Goal: Transaction & Acquisition: Subscribe to service/newsletter

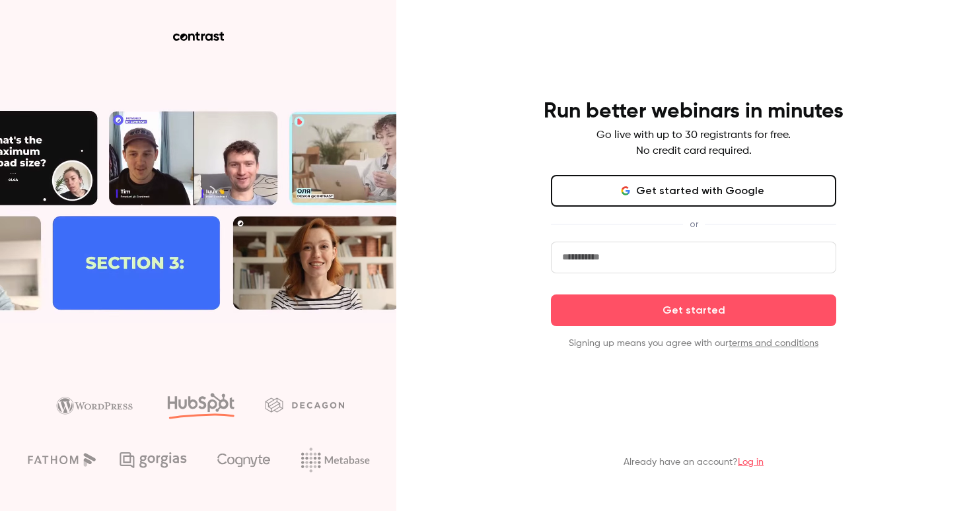
click at [628, 200] on button "Get started with Google" at bounding box center [693, 191] width 285 height 32
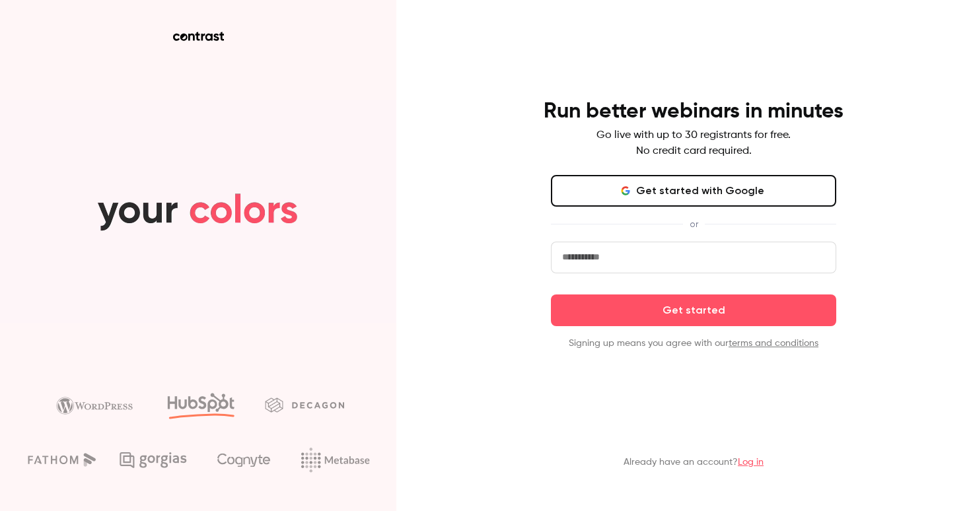
click at [743, 461] on link "Log in" at bounding box center [751, 462] width 26 height 9
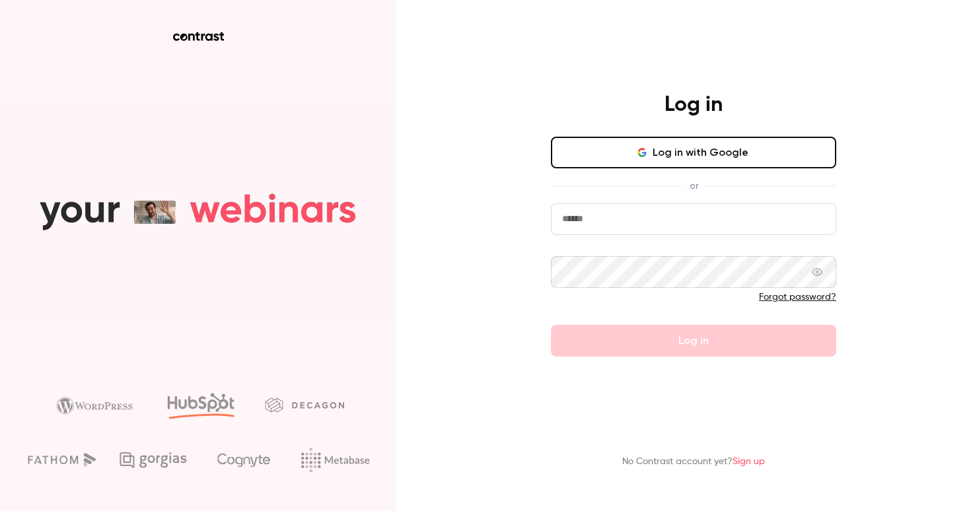
click at [677, 156] on button "Log in with Google" at bounding box center [693, 153] width 285 height 32
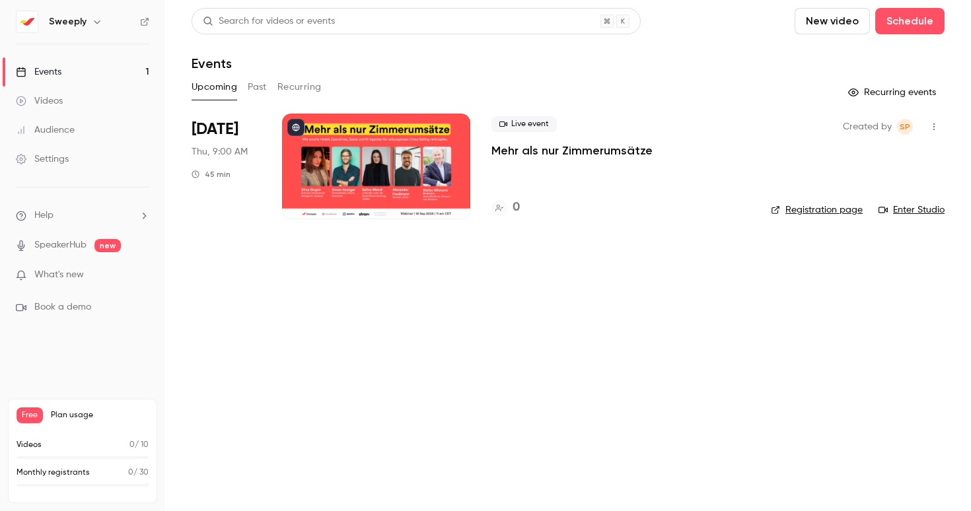
click at [73, 413] on span "Plan usage" at bounding box center [100, 415] width 98 height 11
click at [27, 449] on p "Videos" at bounding box center [29, 445] width 25 height 12
click at [94, 19] on icon "button" at bounding box center [97, 22] width 11 height 11
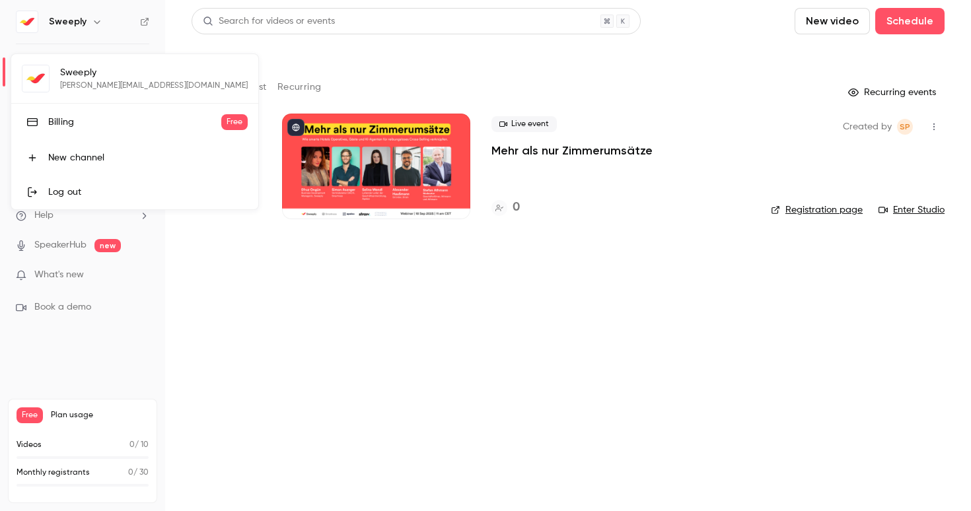
click at [87, 116] on div "Billing" at bounding box center [134, 122] width 173 height 13
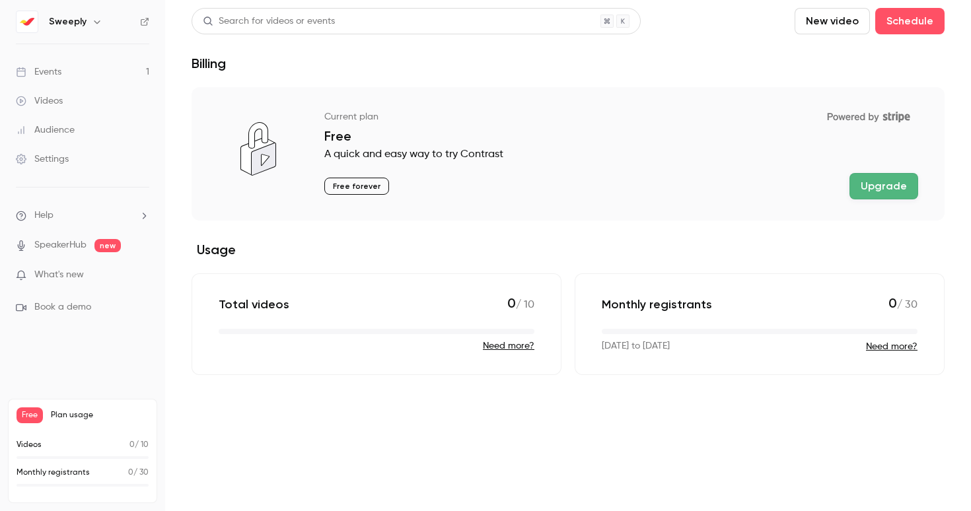
click at [899, 180] on button "Upgrade" at bounding box center [884, 186] width 69 height 26
